Goal: Find specific page/section: Find specific page/section

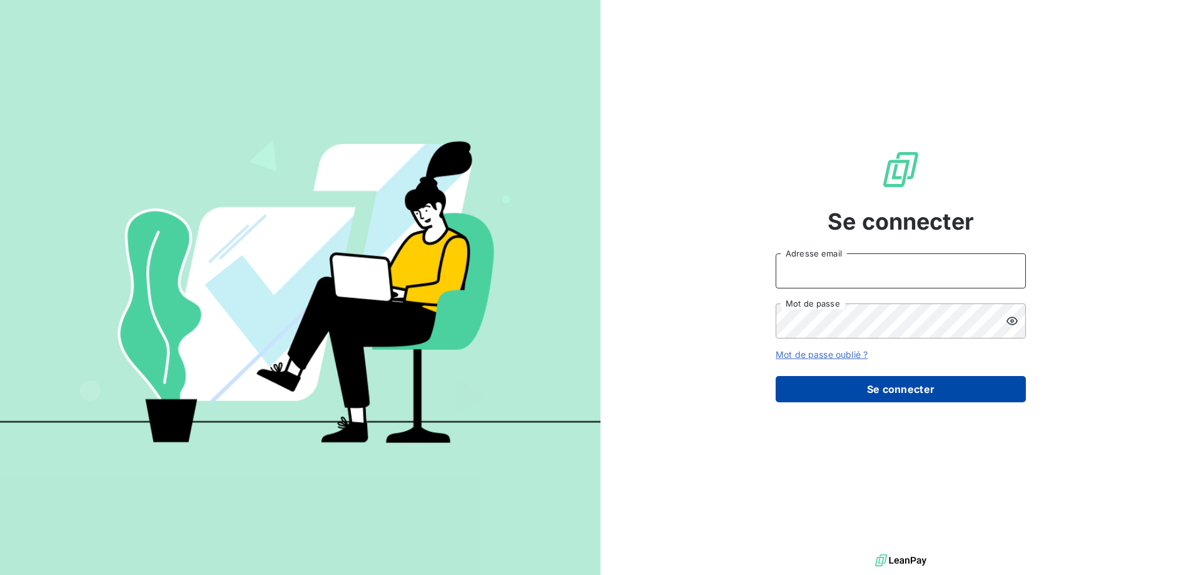
type input "[EMAIL_ADDRESS][DOMAIN_NAME]"
click at [832, 392] on button "Se connecter" at bounding box center [901, 389] width 250 height 26
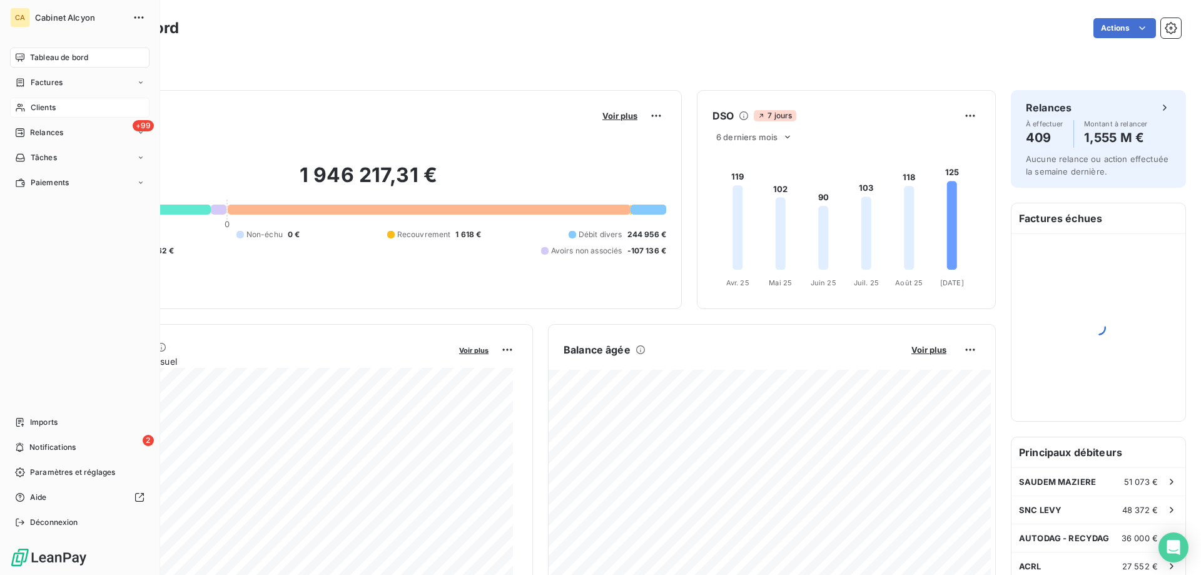
click at [54, 102] on span "Clients" at bounding box center [43, 107] width 25 height 11
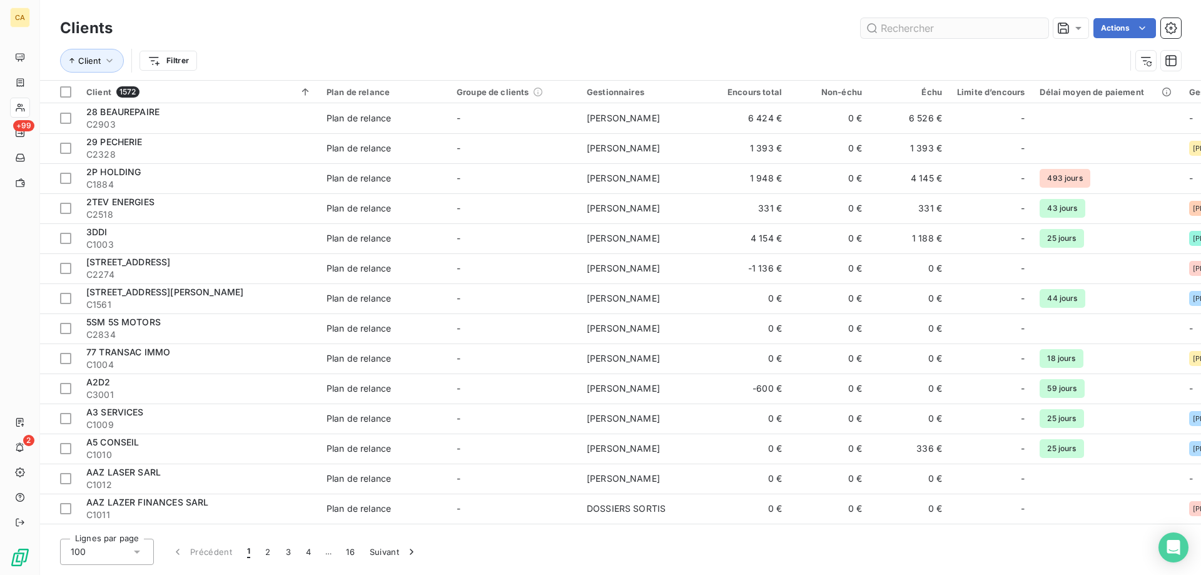
click at [923, 28] on input "text" at bounding box center [955, 28] width 188 height 20
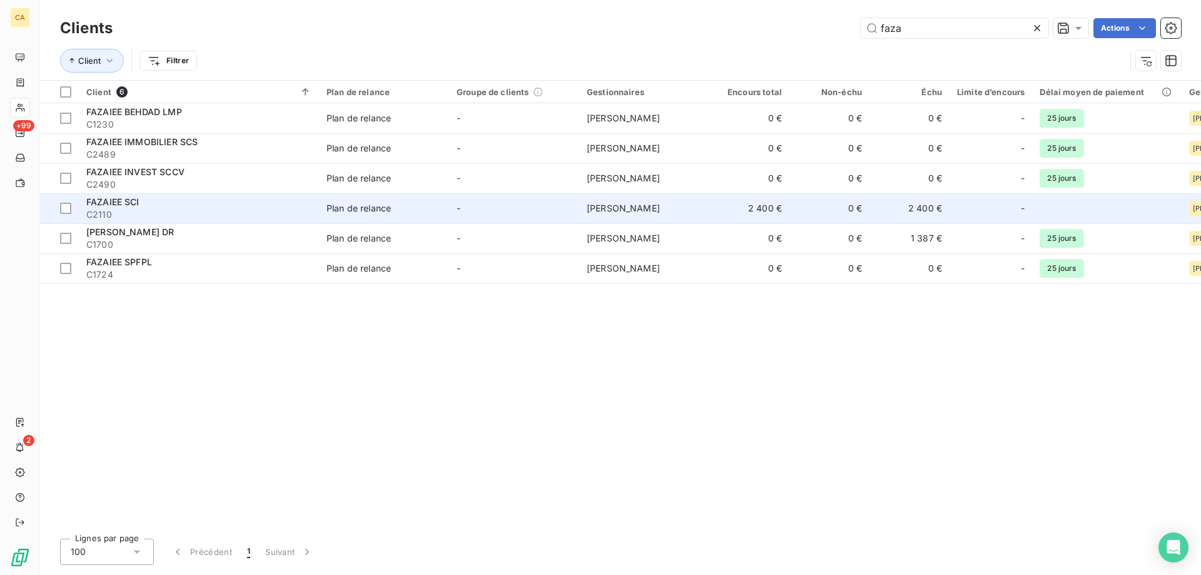
type input "faza"
click at [502, 210] on td "-" at bounding box center [514, 208] width 130 height 30
